Goal: Task Accomplishment & Management: Manage account settings

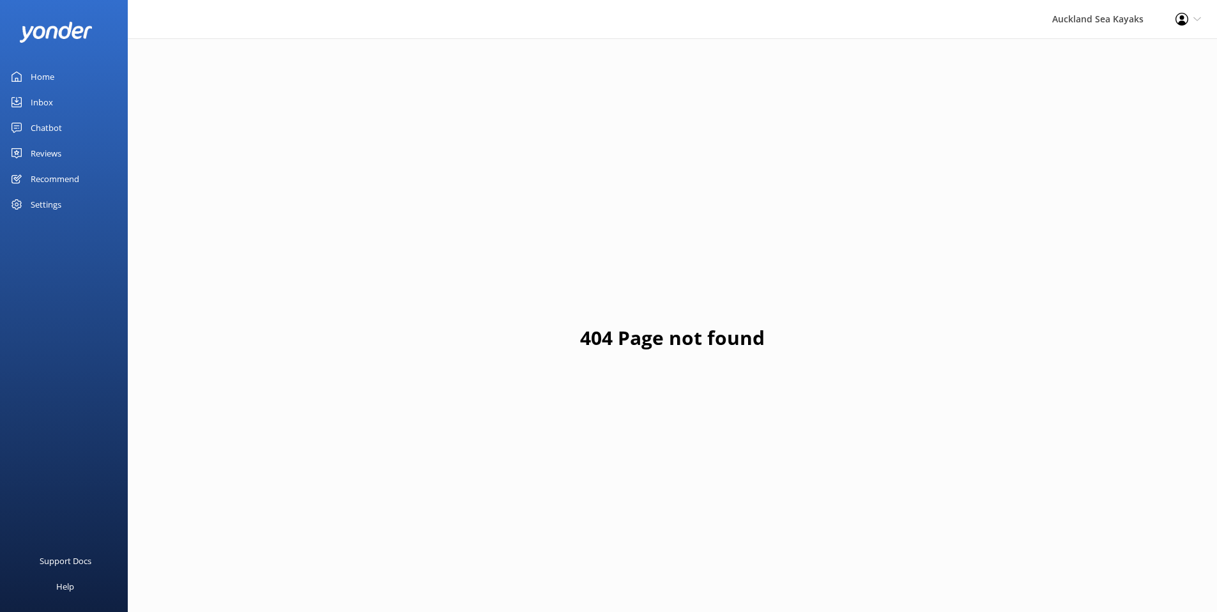
click at [56, 156] on div "Reviews" at bounding box center [46, 153] width 31 height 26
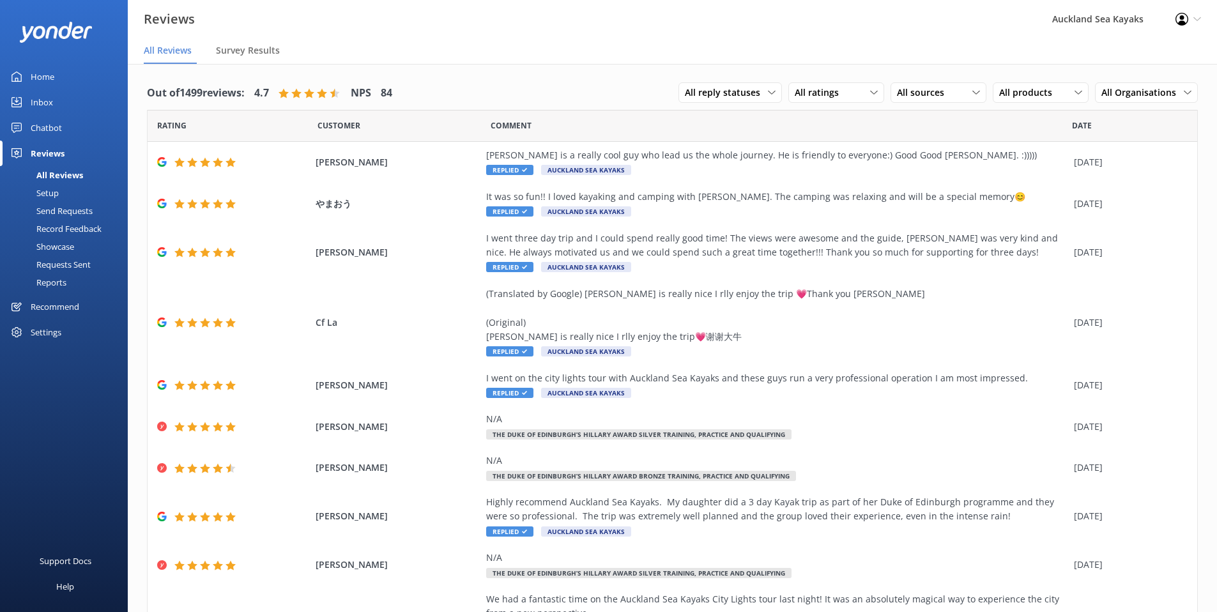
click at [36, 338] on div "Settings" at bounding box center [46, 332] width 31 height 26
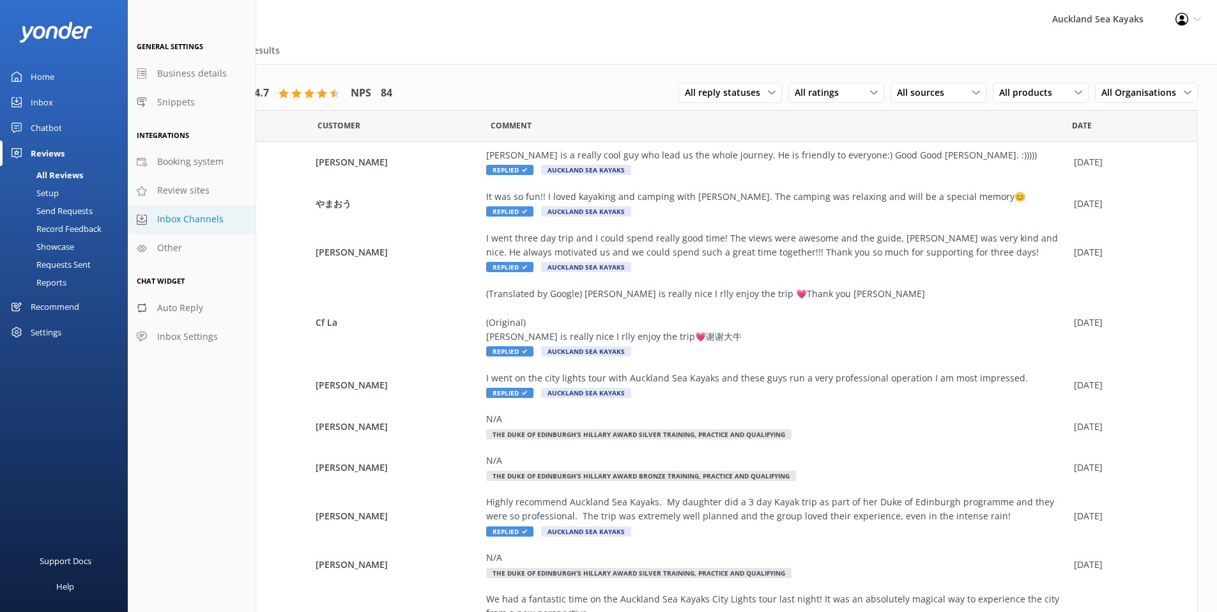
click at [197, 226] on span "Inbox Channels" at bounding box center [190, 219] width 66 height 14
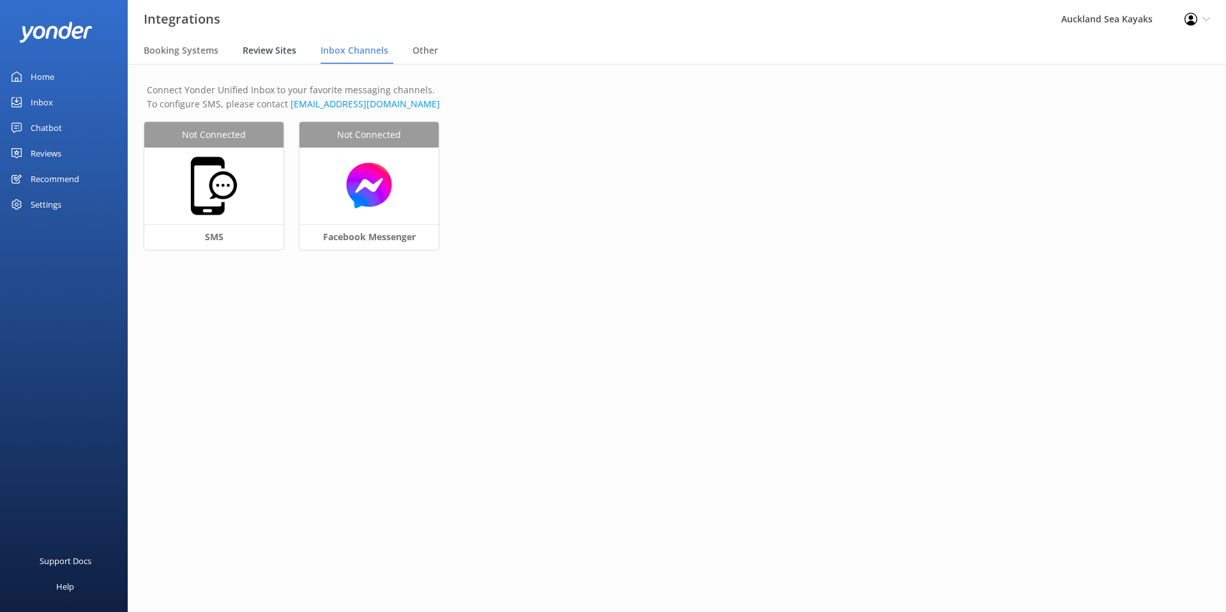
click at [278, 46] on span "Review Sites" at bounding box center [270, 50] width 54 height 13
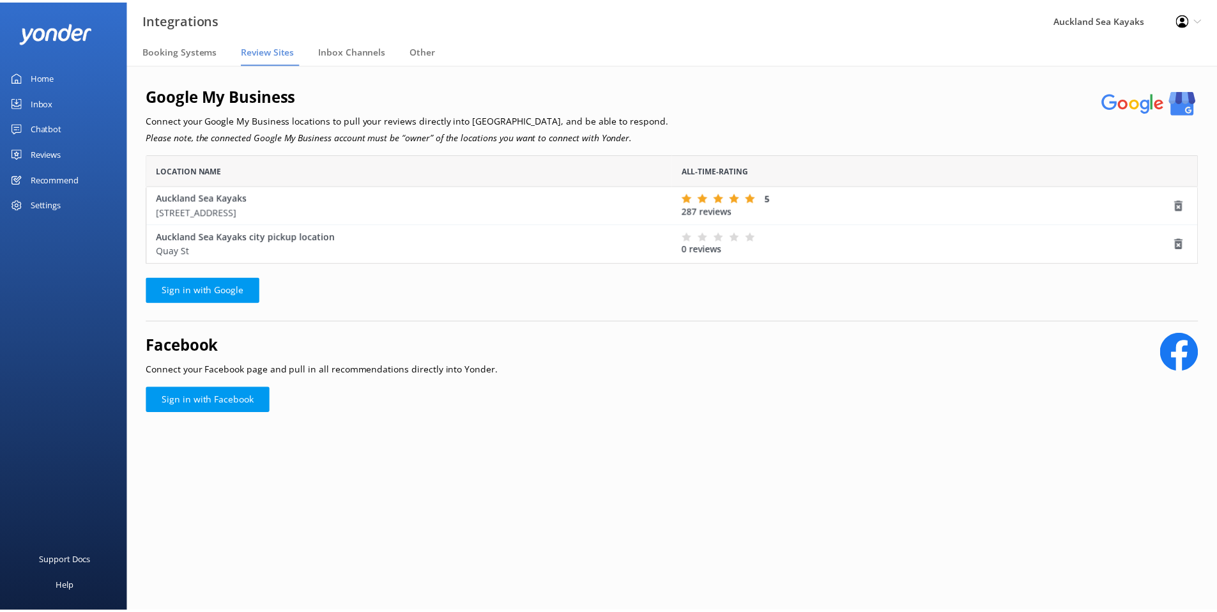
scroll to position [100, 1051]
click at [197, 47] on span "Booking Systems" at bounding box center [181, 50] width 75 height 13
